Goal: Browse casually: Explore the website without a specific task or goal

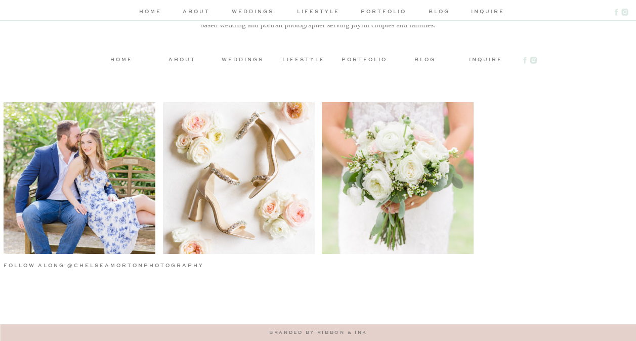
scroll to position [1281, 0]
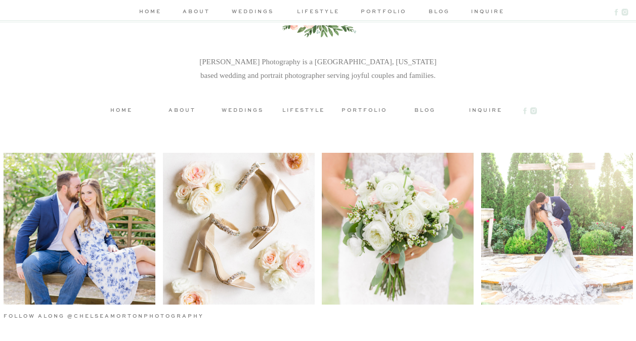
click at [558, 259] on p at bounding box center [315, 230] width 633 height 154
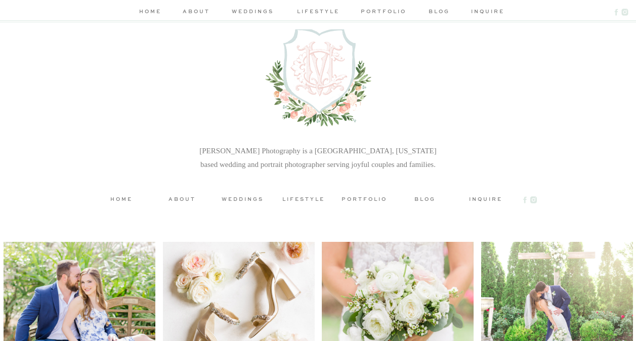
scroll to position [2719, 0]
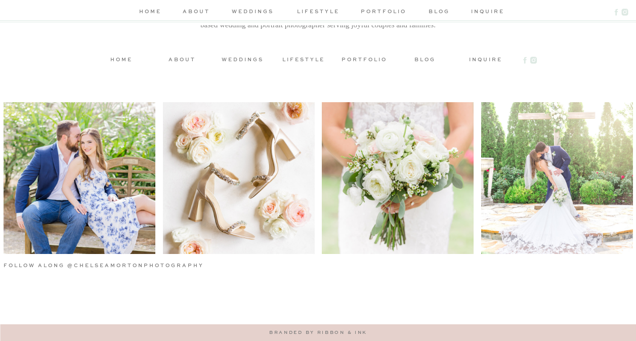
click at [295, 63] on h3 "lifestyle" at bounding box center [304, 59] width 46 height 8
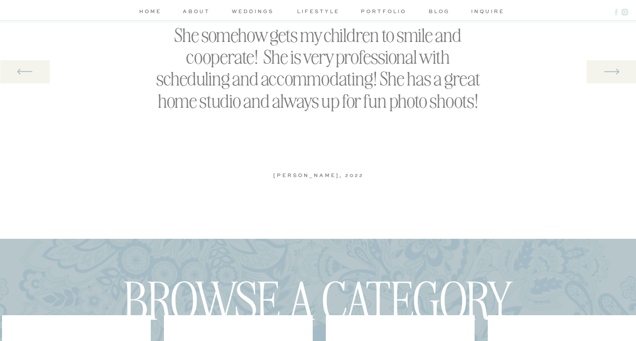
scroll to position [1618, 0]
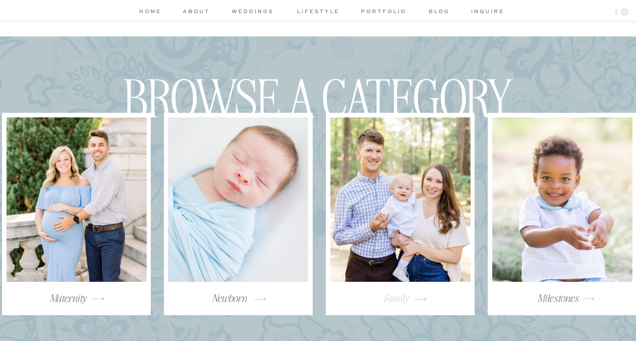
click at [405, 299] on h3 "Family" at bounding box center [396, 302] width 135 height 22
